Goal: Check status: Check status

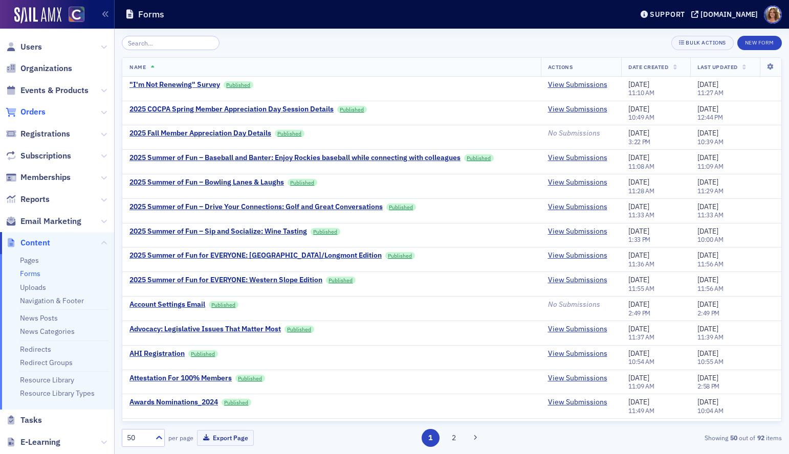
scroll to position [102, 0]
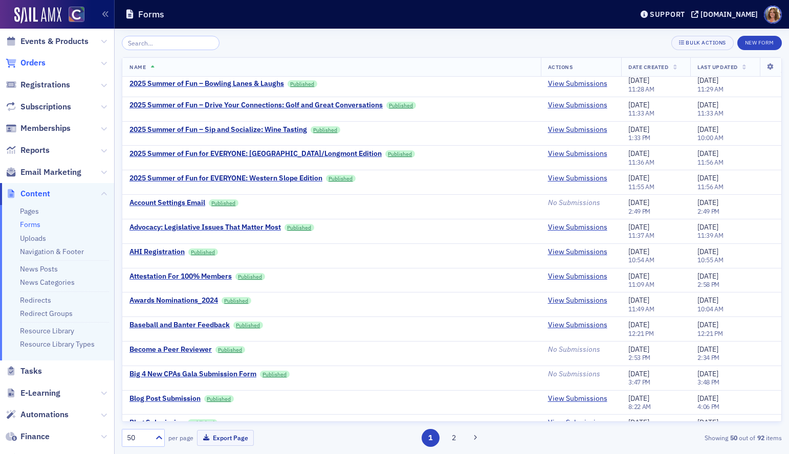
click at [38, 62] on span "Orders" at bounding box center [32, 62] width 25 height 11
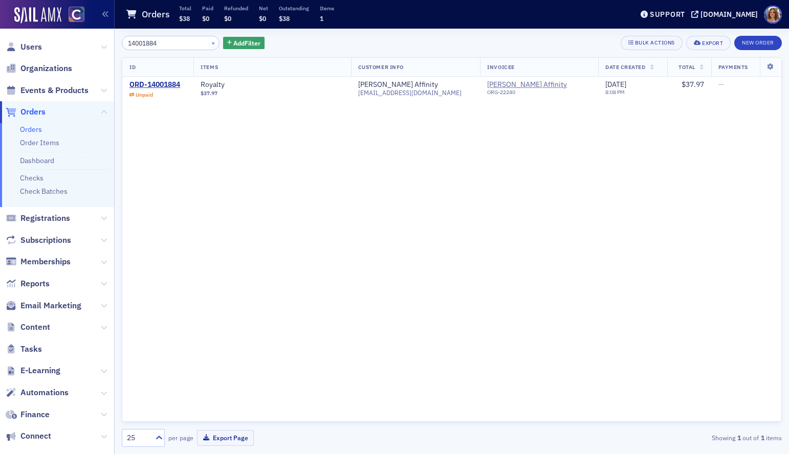
type input "14001884"
click at [209, 43] on button "×" at bounding box center [213, 42] width 9 height 9
